Goal: Information Seeking & Learning: Learn about a topic

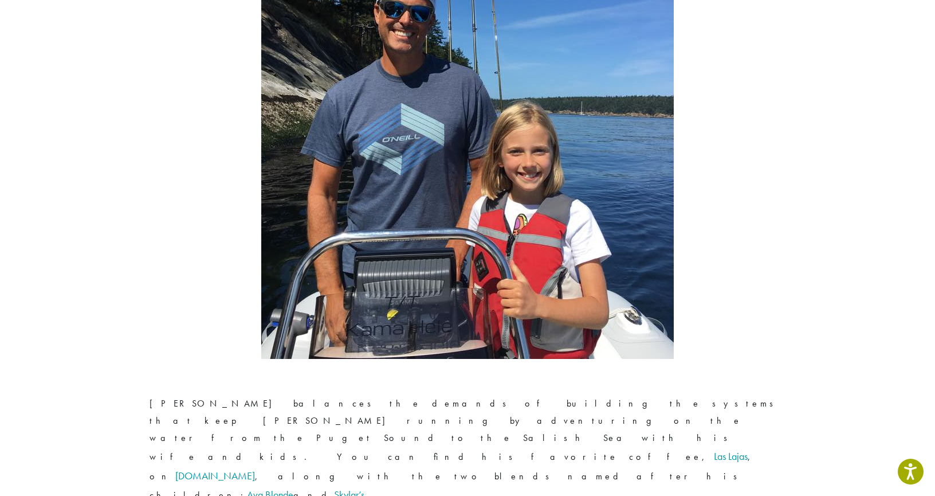
scroll to position [2128, 0]
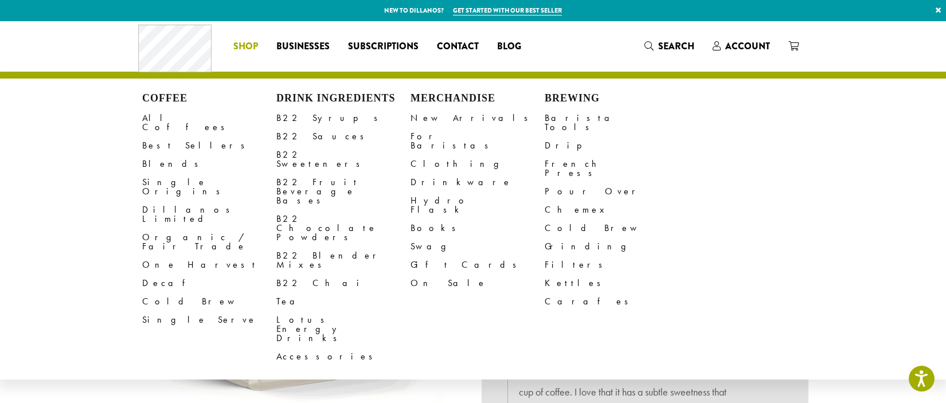
click at [241, 48] on li "Coffee All Coffees Best Sellers Blends Single Origins Dillanos Limited Organic …" at bounding box center [245, 46] width 43 height 18
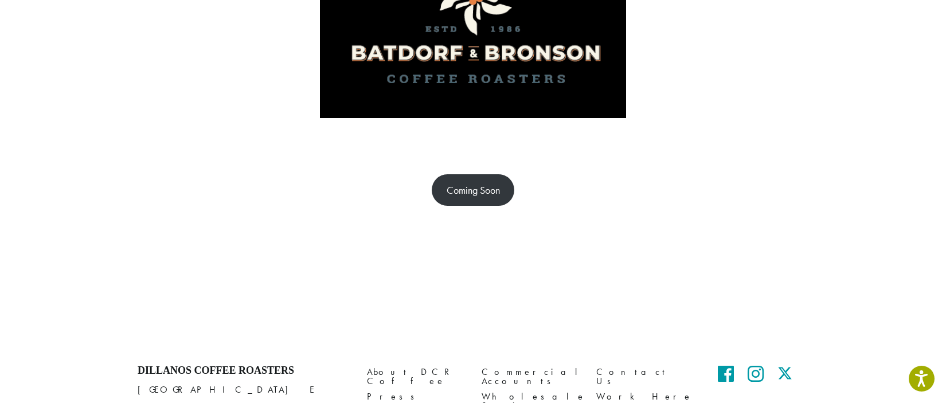
scroll to position [252, 0]
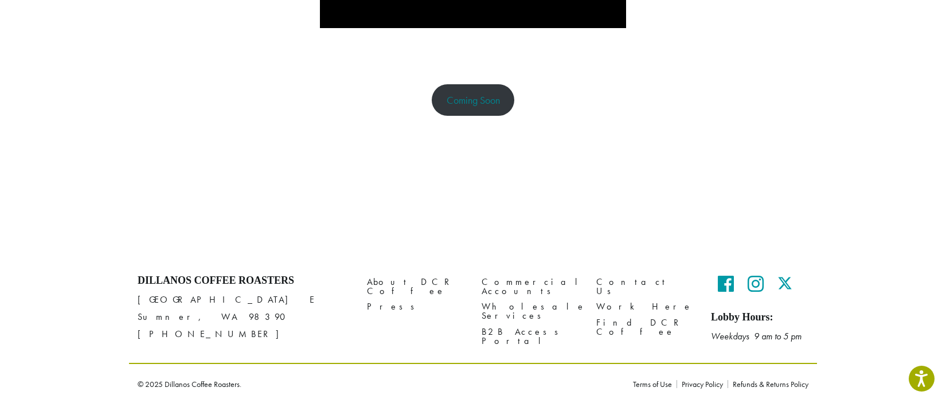
click at [478, 104] on link "Coming Soon" at bounding box center [473, 100] width 83 height 32
click at [464, 95] on link "Coming Soon" at bounding box center [473, 100] width 83 height 32
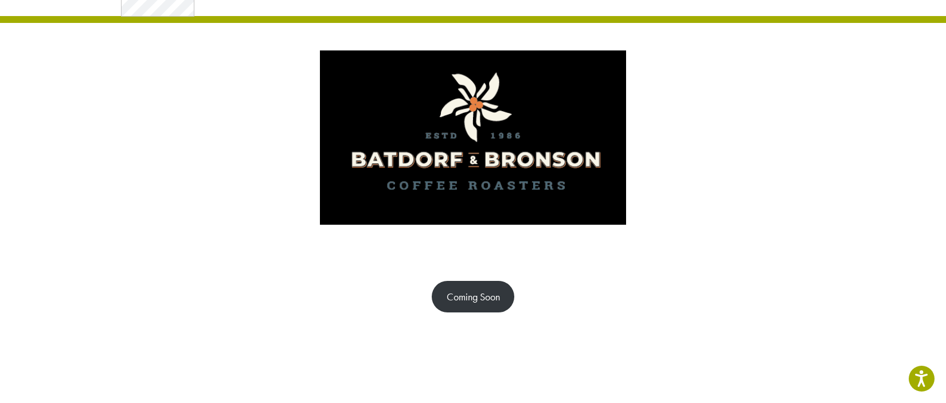
scroll to position [0, 0]
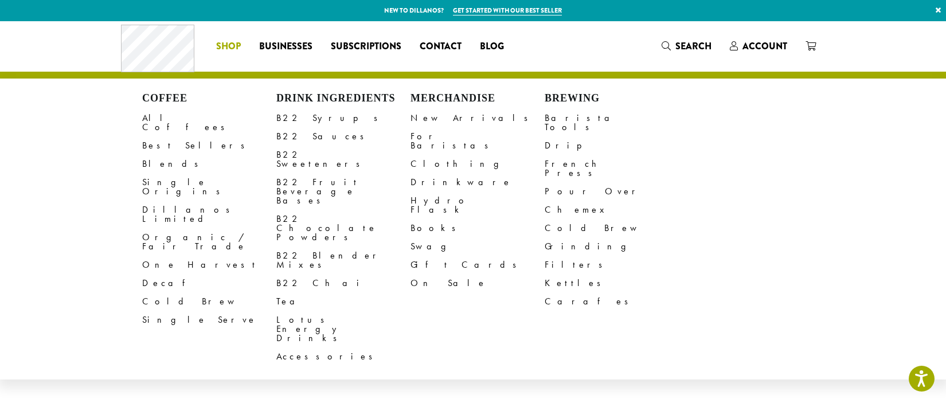
click at [227, 47] on span "Shop" at bounding box center [228, 47] width 25 height 14
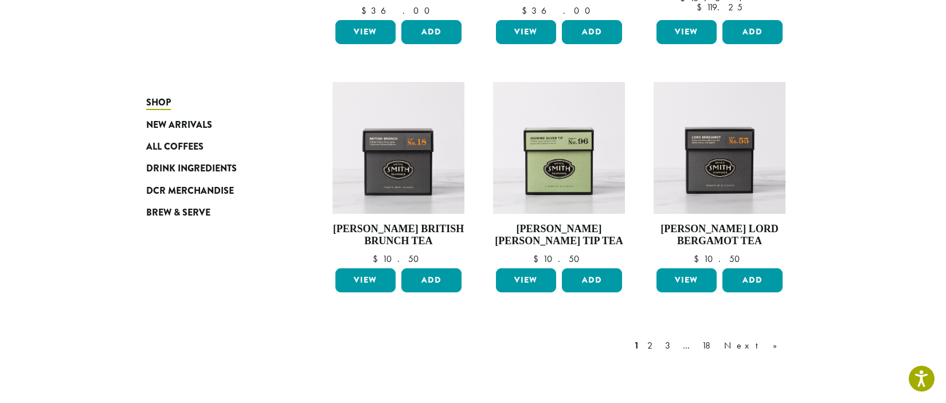
scroll to position [976, 0]
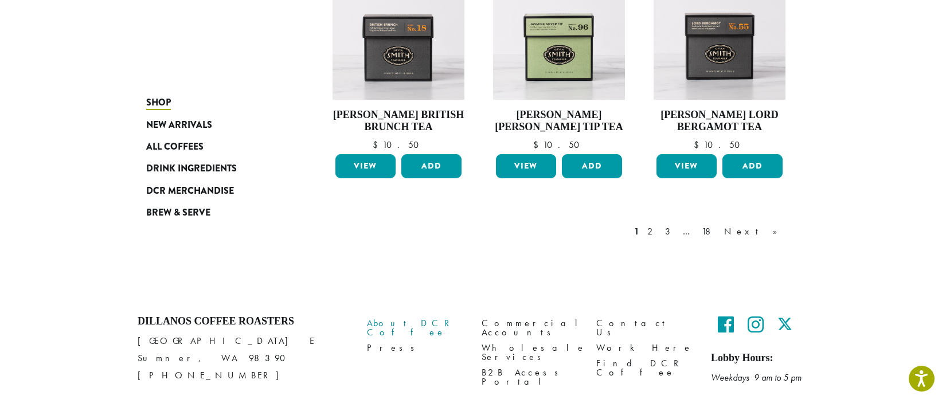
click at [402, 325] on link "About DCR Coffee" at bounding box center [415, 327] width 97 height 25
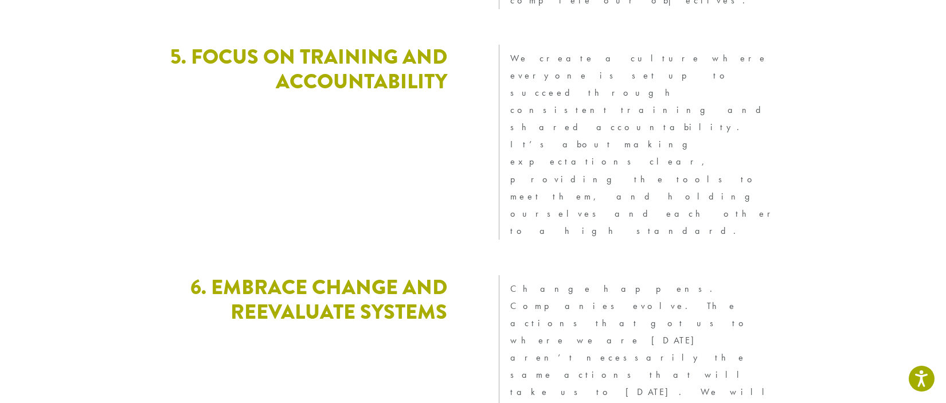
scroll to position [3122, 0]
drag, startPoint x: 477, startPoint y: 230, endPoint x: 478, endPoint y: 221, distance: 9.2
drag, startPoint x: 615, startPoint y: 199, endPoint x: 613, endPoint y: 191, distance: 8.3
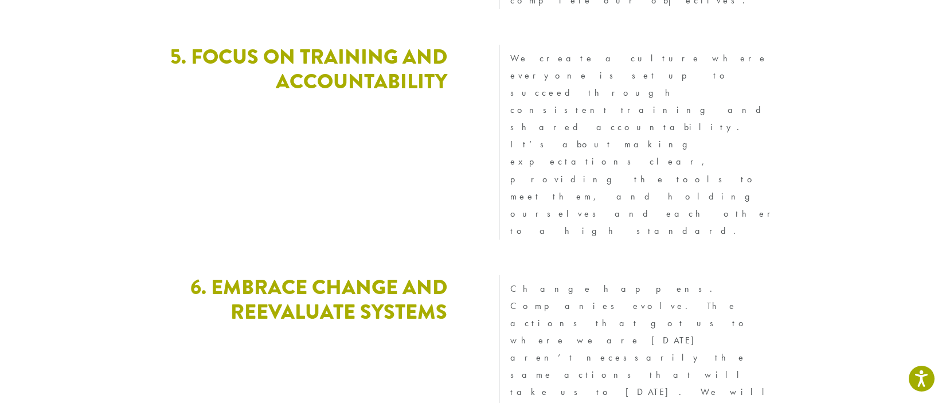
drag, startPoint x: 775, startPoint y: 277, endPoint x: 772, endPoint y: 254, distance: 23.7
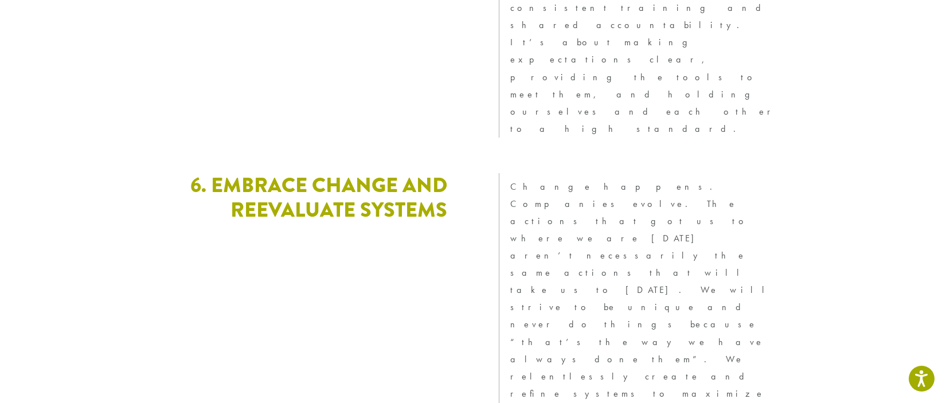
scroll to position [3235, 0]
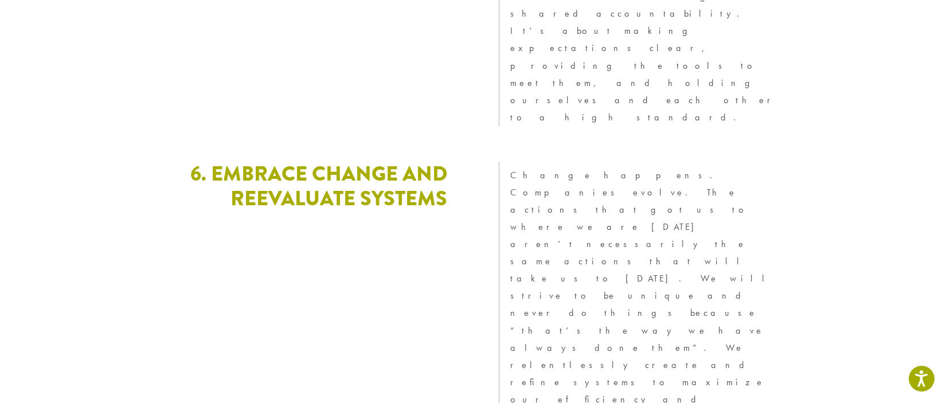
drag, startPoint x: 711, startPoint y: 336, endPoint x: 814, endPoint y: 334, distance: 103.7
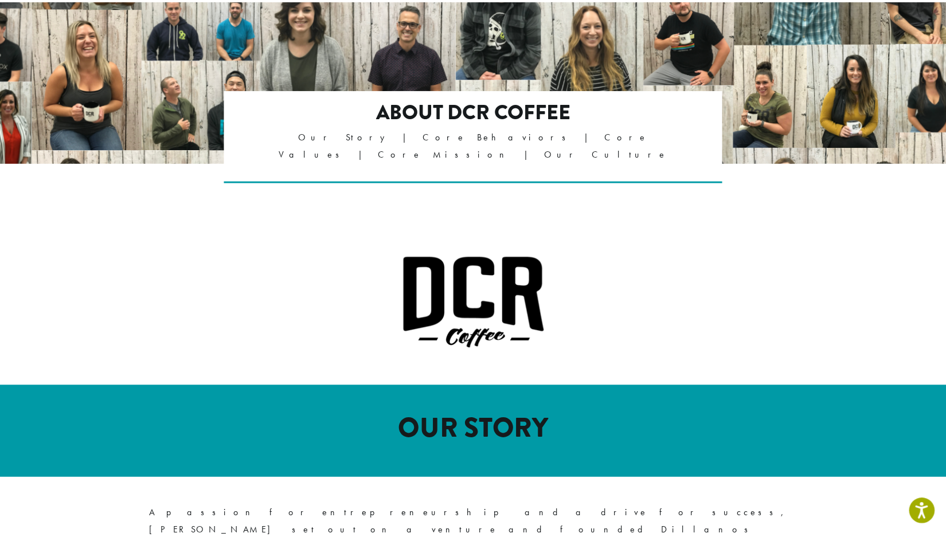
scroll to position [0, 0]
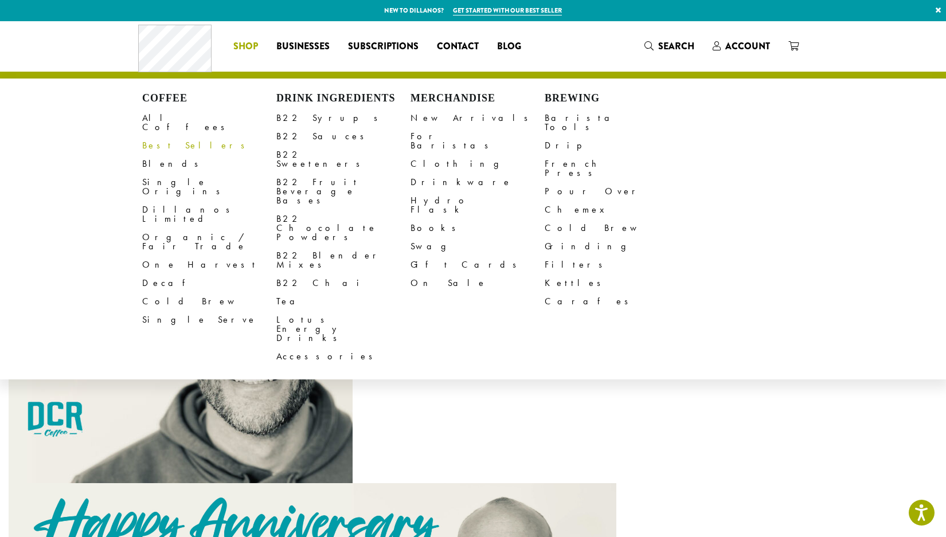
click at [164, 41] on div "Coffee All Coffees Best Sellers Blends Single Origins Dillanos Limited Organic …" at bounding box center [334, 46] width 392 height 48
click at [419, 219] on link "Books" at bounding box center [477, 228] width 134 height 18
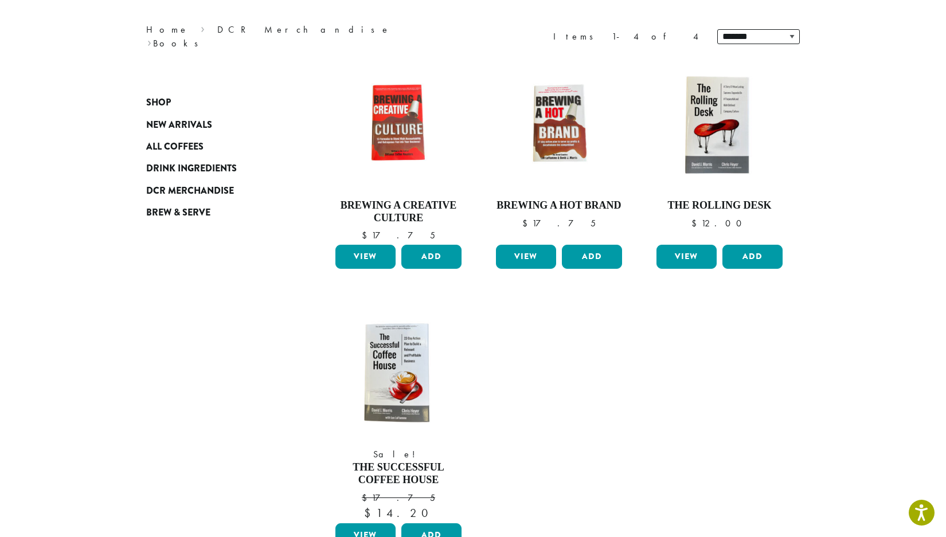
scroll to position [142, 0]
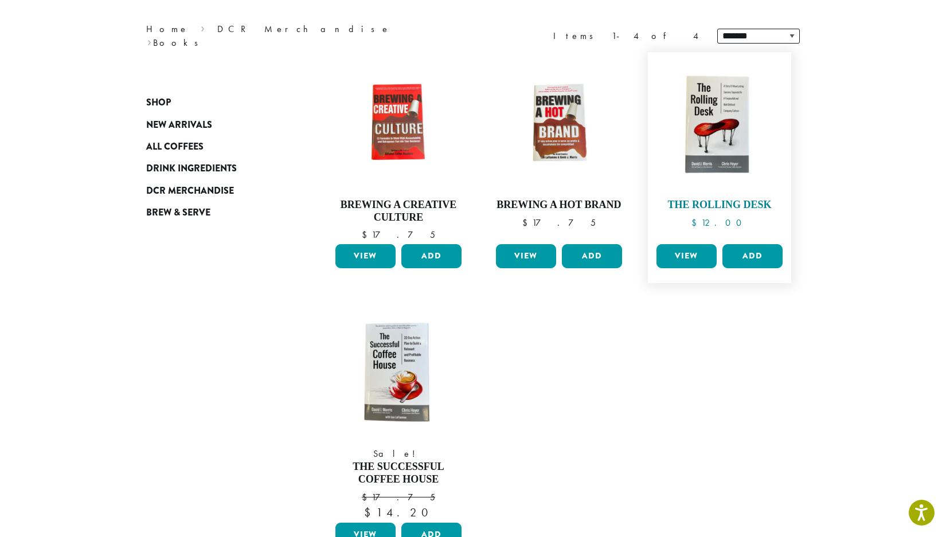
click at [721, 116] on img at bounding box center [719, 124] width 132 height 132
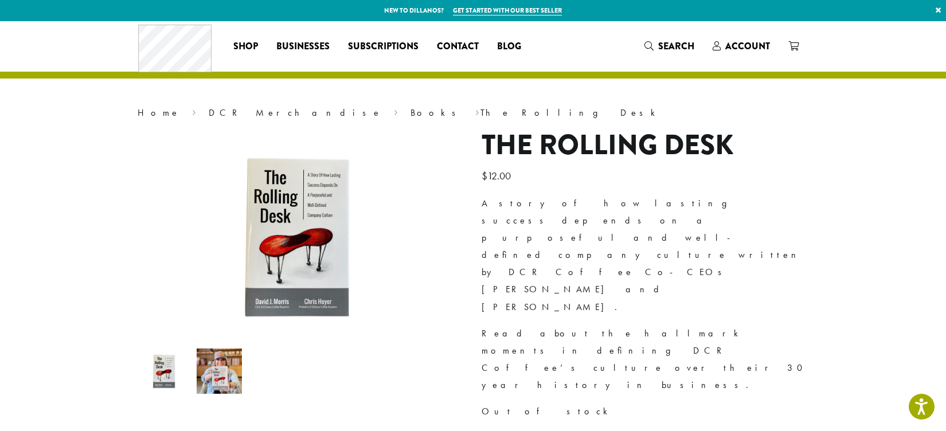
click at [223, 370] on img at bounding box center [219, 370] width 45 height 45
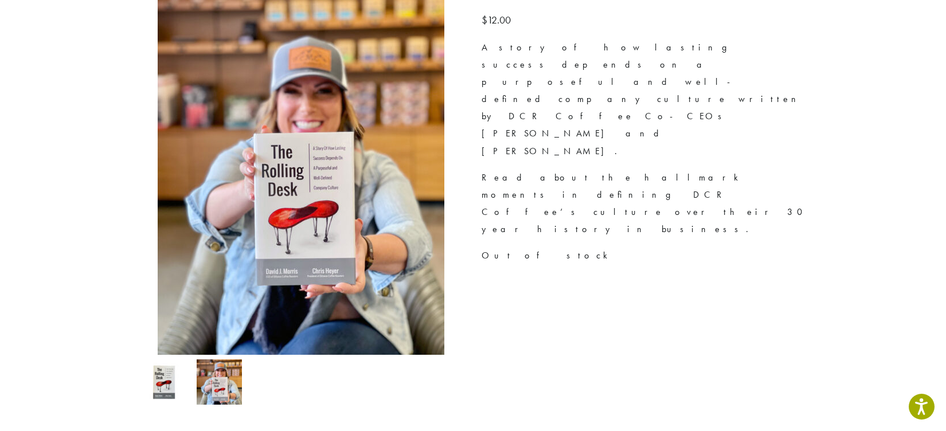
scroll to position [167, 0]
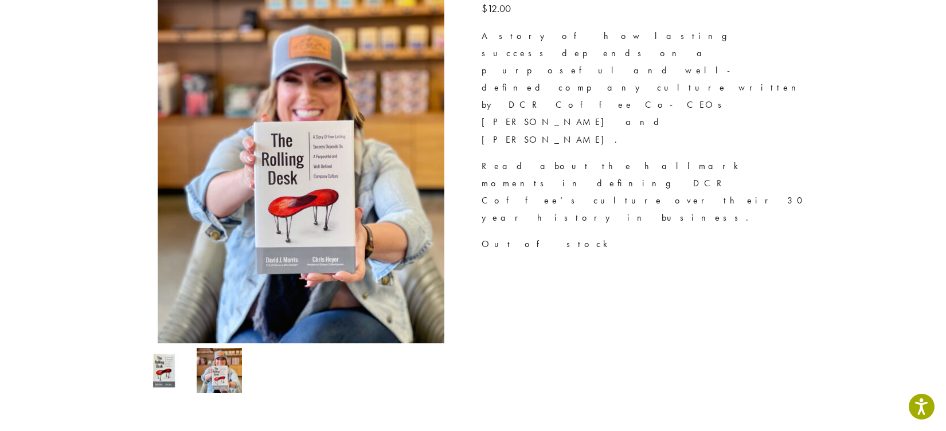
click at [164, 375] on img at bounding box center [164, 370] width 45 height 45
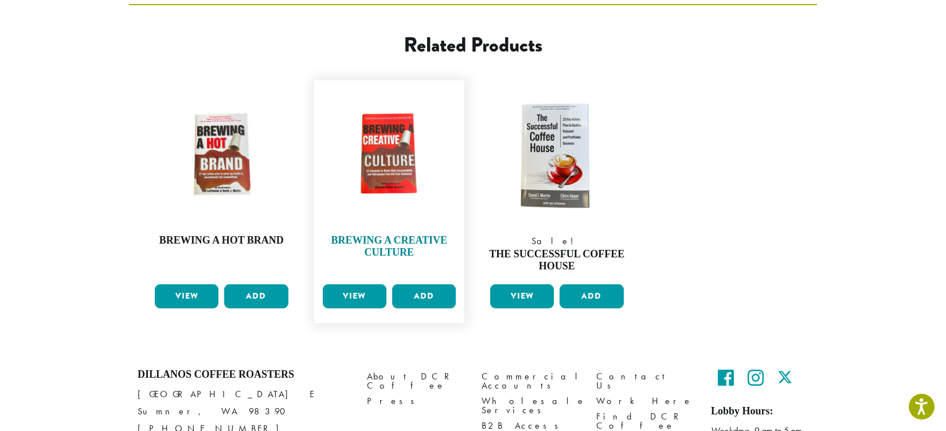
scroll to position [452, 0]
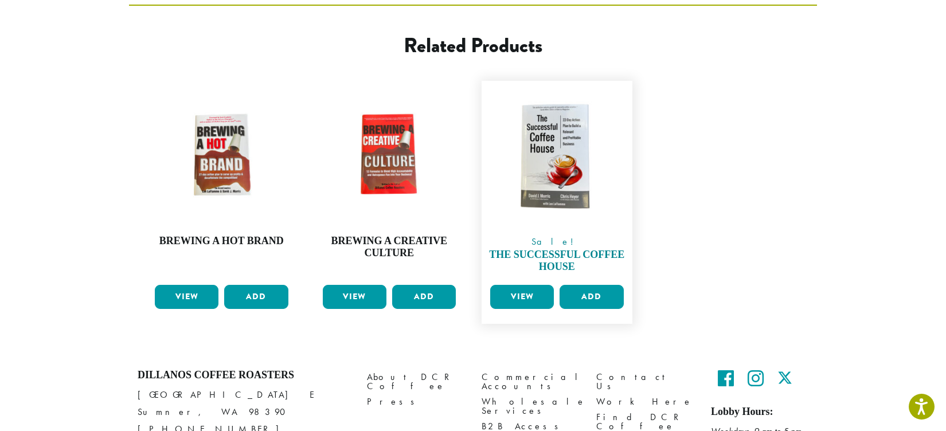
click at [564, 141] on img at bounding box center [556, 156] width 139 height 139
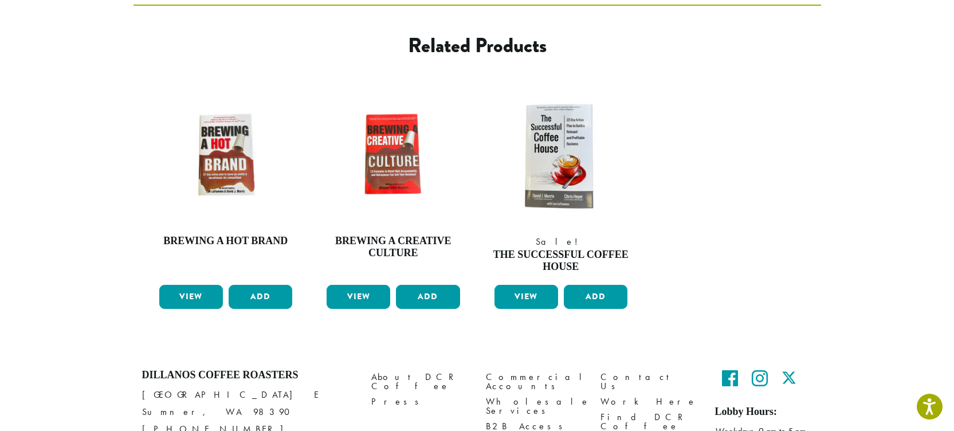
scroll to position [452, 0]
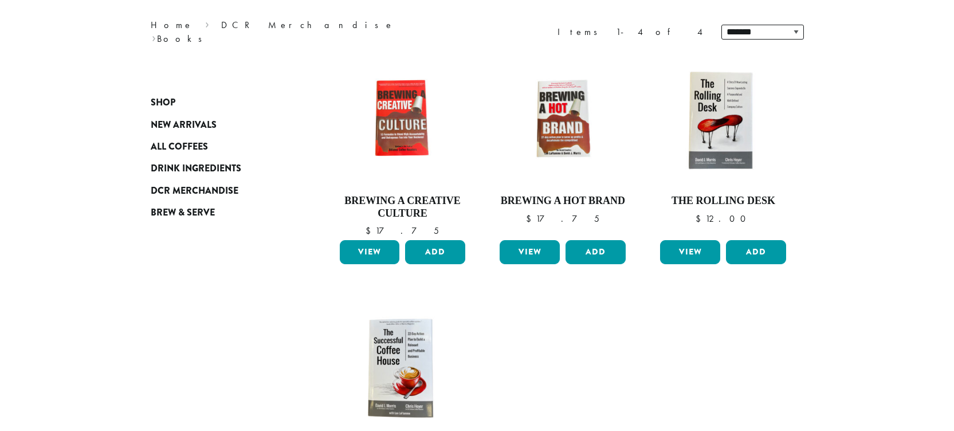
scroll to position [146, 0]
